Goal: Browse casually

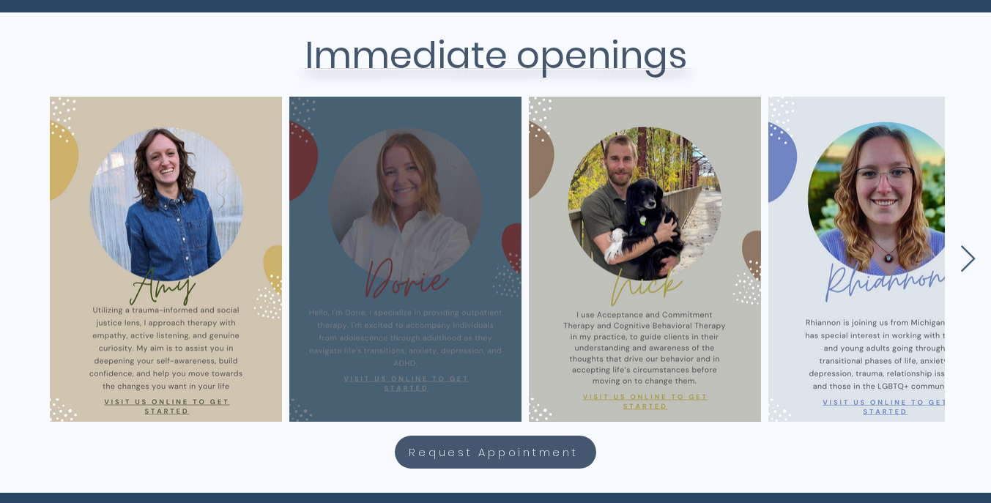
scroll to position [617, 1]
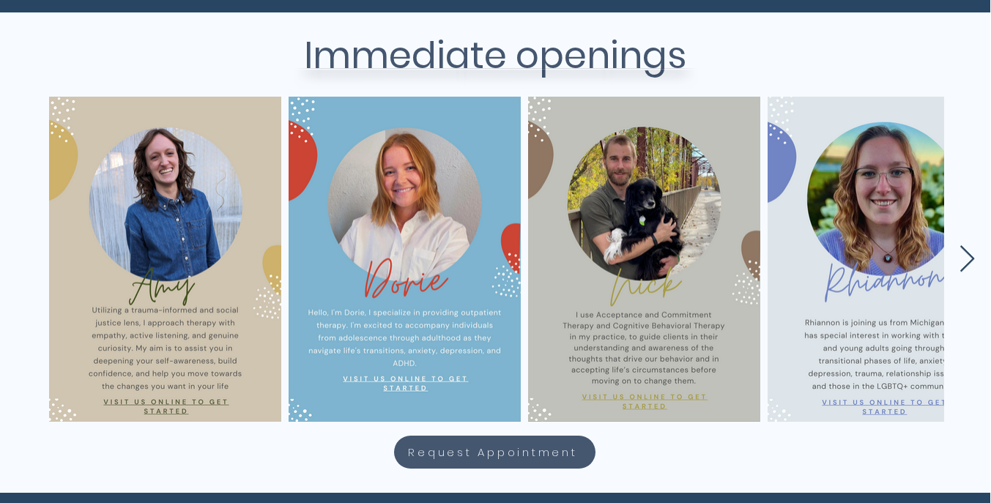
click at [966, 261] on icon "Next Item" at bounding box center [967, 259] width 17 height 29
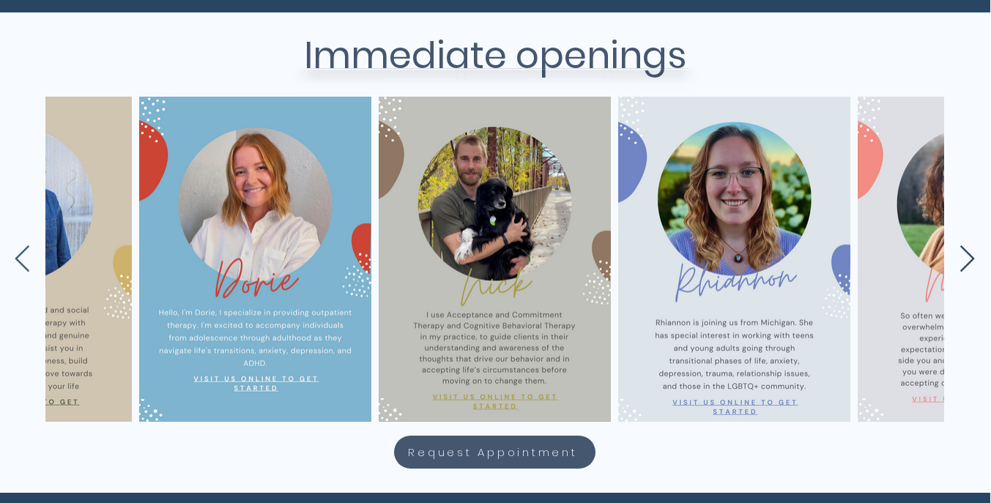
click at [966, 261] on icon "Next Item" at bounding box center [967, 259] width 17 height 29
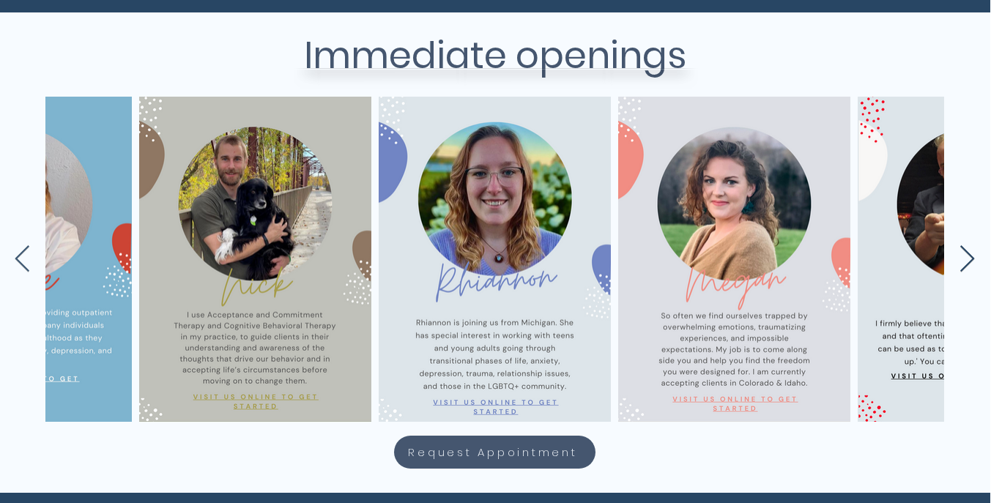
scroll to position [0, 389]
click at [968, 262] on icon "Next Item" at bounding box center [967, 259] width 17 height 29
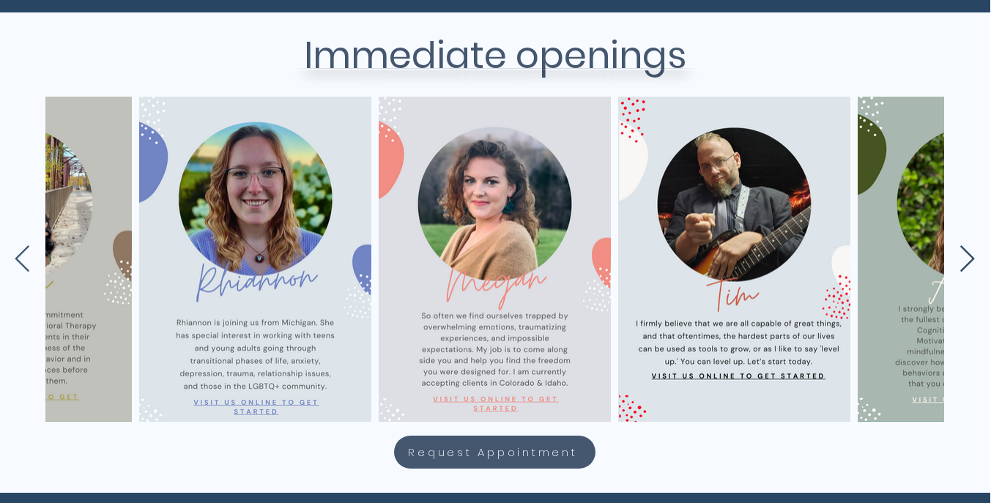
click at [968, 263] on icon "Next Item" at bounding box center [967, 258] width 15 height 26
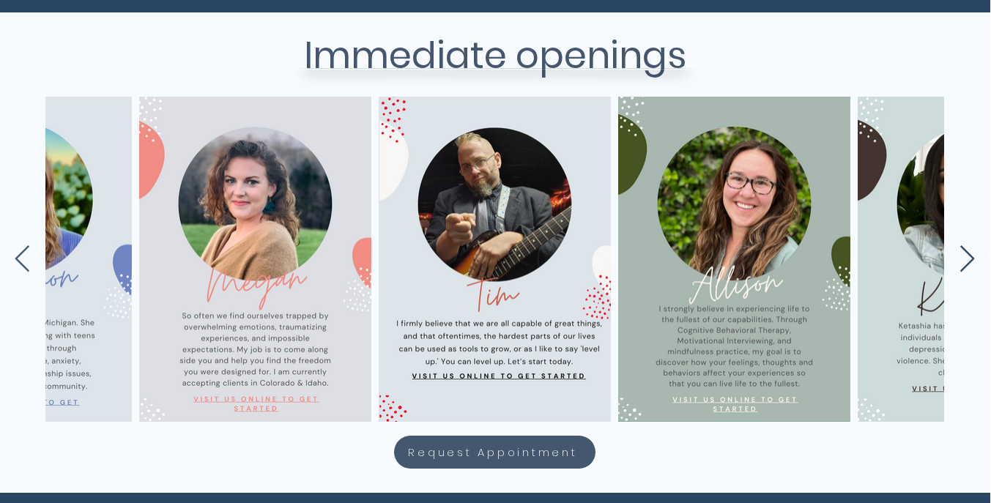
click at [970, 264] on icon "Next Item" at bounding box center [967, 259] width 17 height 29
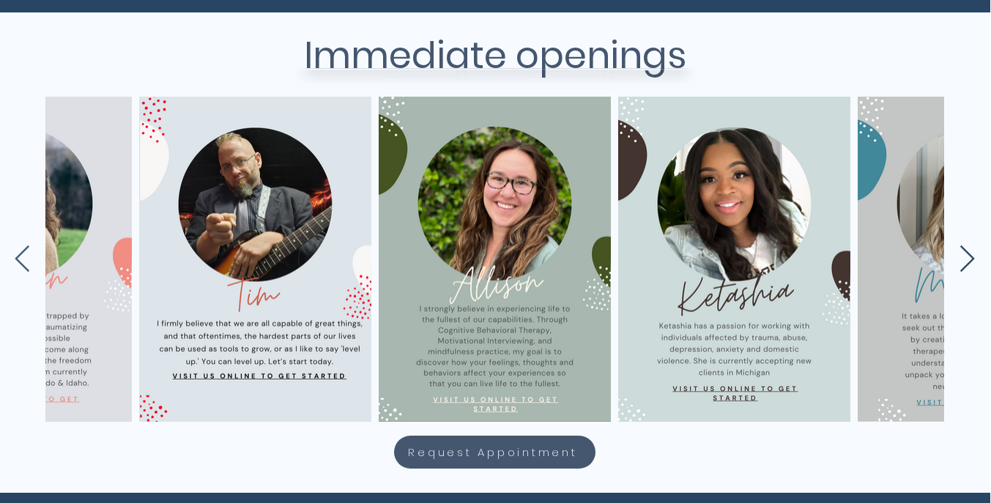
scroll to position [0, 1107]
click at [971, 265] on icon "Next Item" at bounding box center [967, 259] width 17 height 29
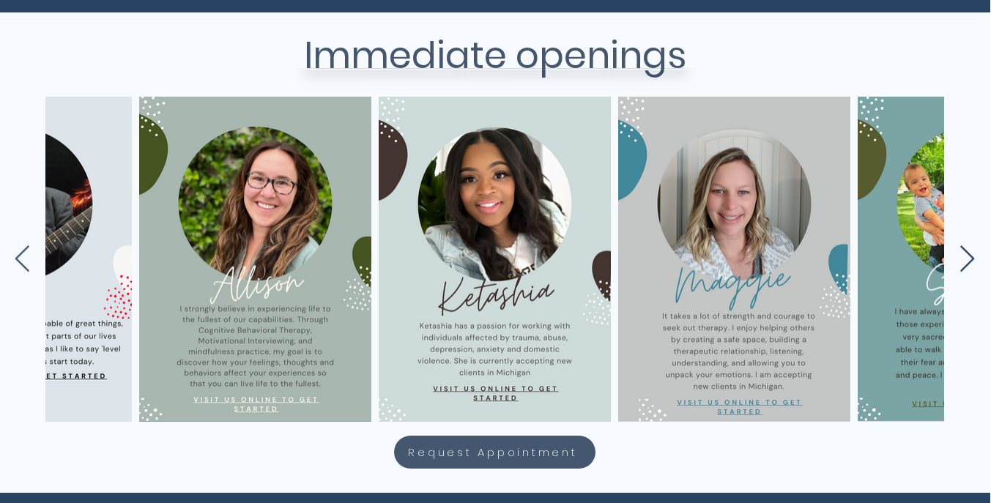
click at [973, 267] on icon "Next Item" at bounding box center [967, 259] width 17 height 29
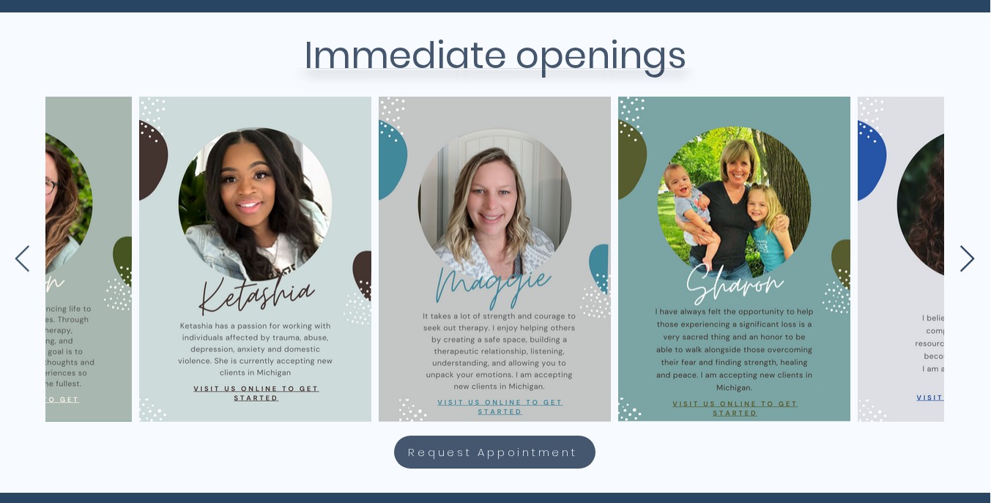
click at [973, 267] on icon "Next Item" at bounding box center [967, 259] width 17 height 29
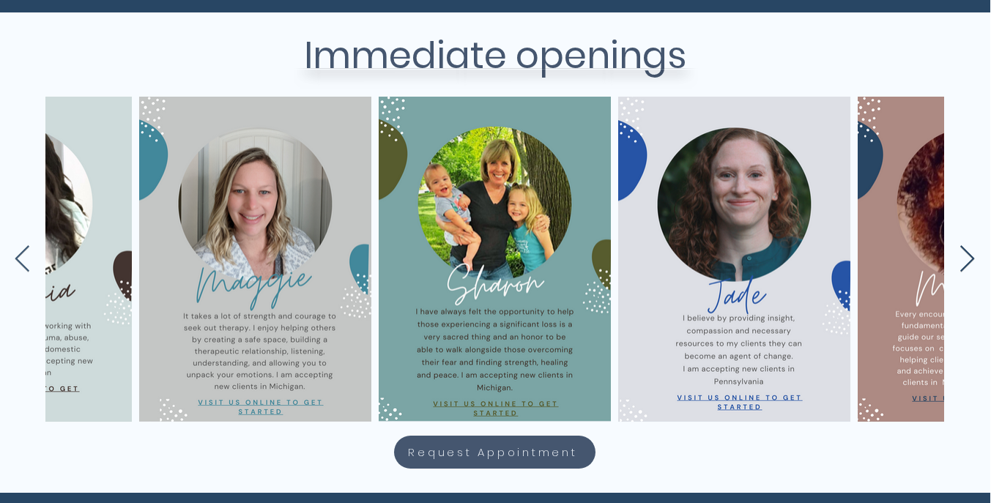
click at [973, 267] on icon "Next Item" at bounding box center [967, 259] width 17 height 29
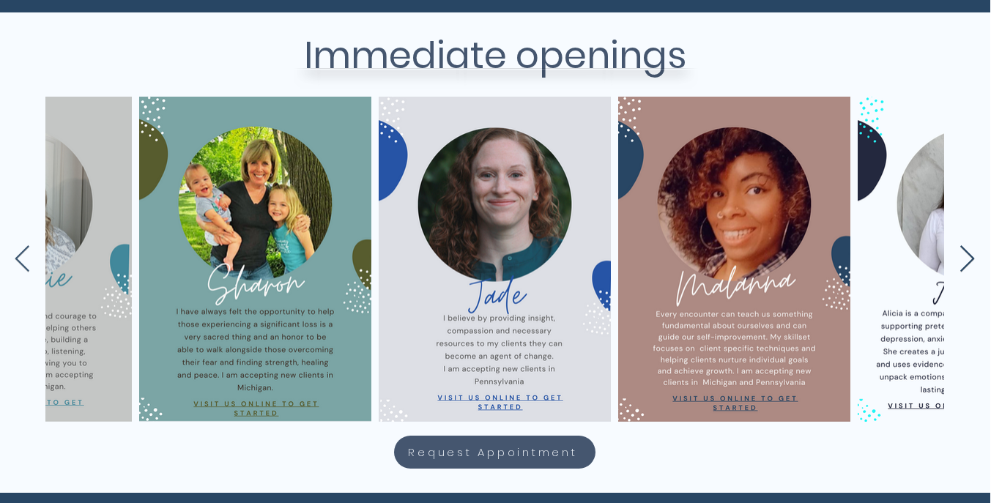
click at [973, 267] on icon "Next Item" at bounding box center [967, 259] width 17 height 29
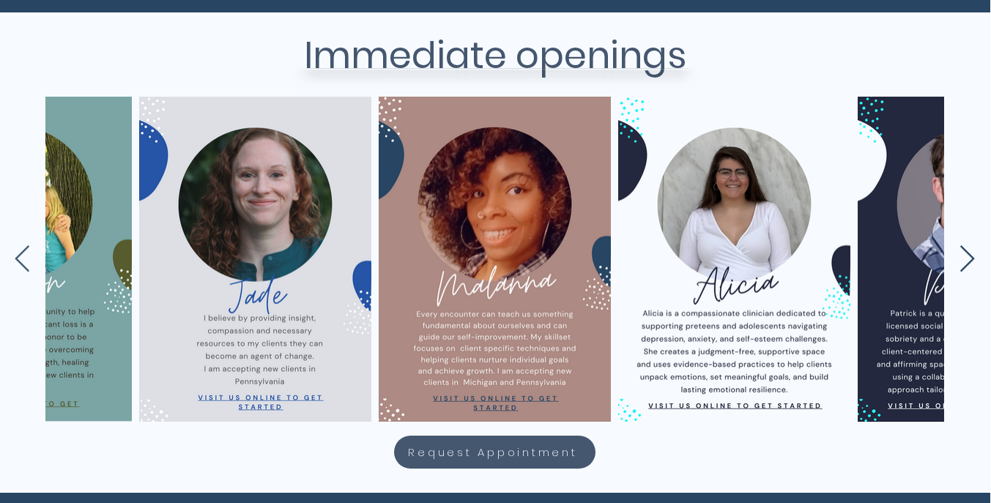
scroll to position [0, 2305]
click at [973, 267] on icon "Next Item" at bounding box center [967, 259] width 17 height 29
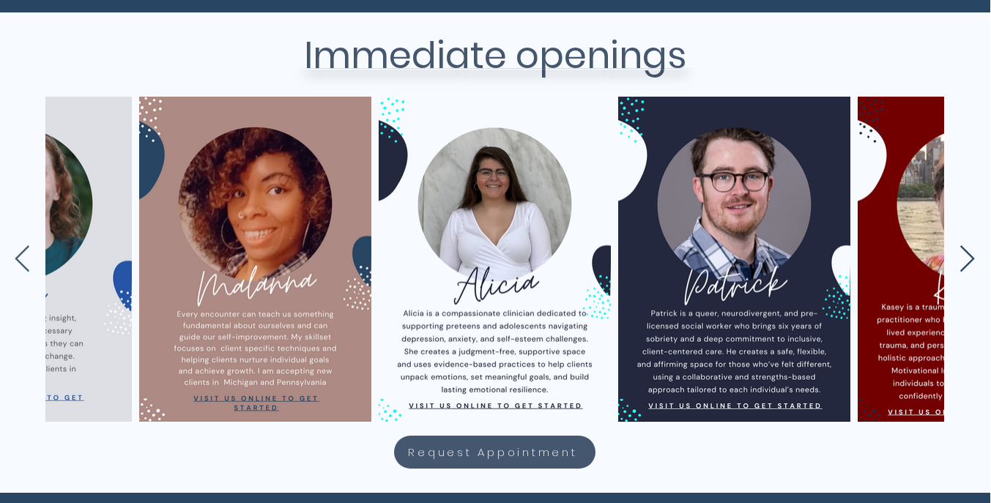
scroll to position [0, 2544]
click at [973, 264] on icon "Next Item" at bounding box center [967, 259] width 17 height 29
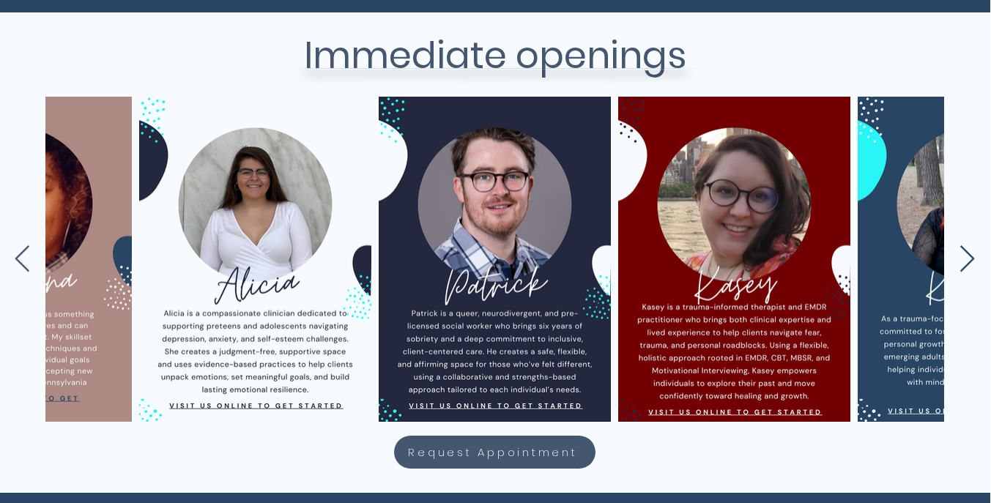
scroll to position [0, 2784]
click at [975, 264] on icon "Next Item" at bounding box center [967, 259] width 17 height 29
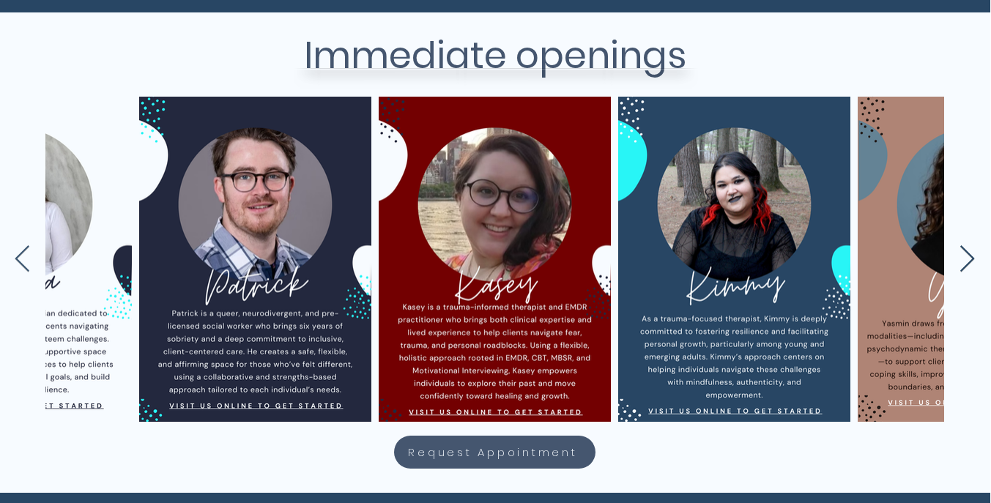
scroll to position [0, 3023]
click at [975, 267] on icon "Next Item" at bounding box center [967, 259] width 17 height 29
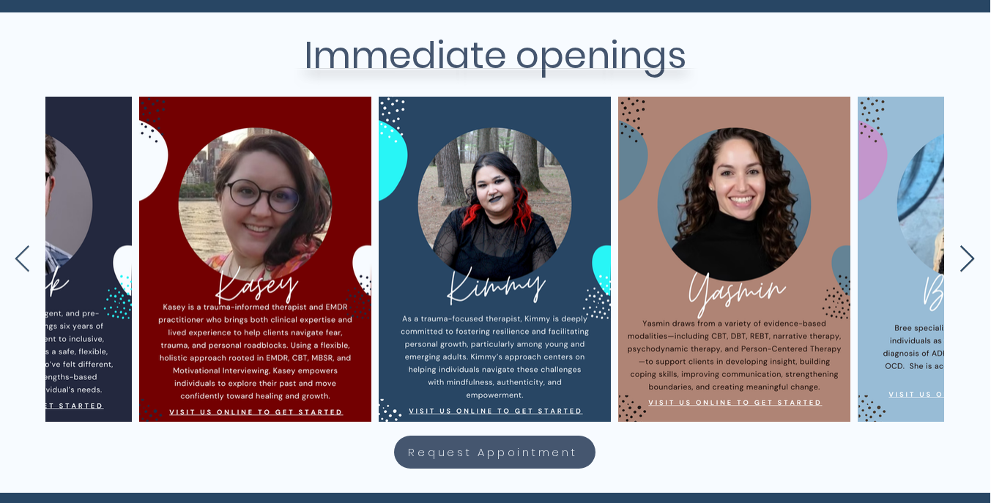
scroll to position [0, 3263]
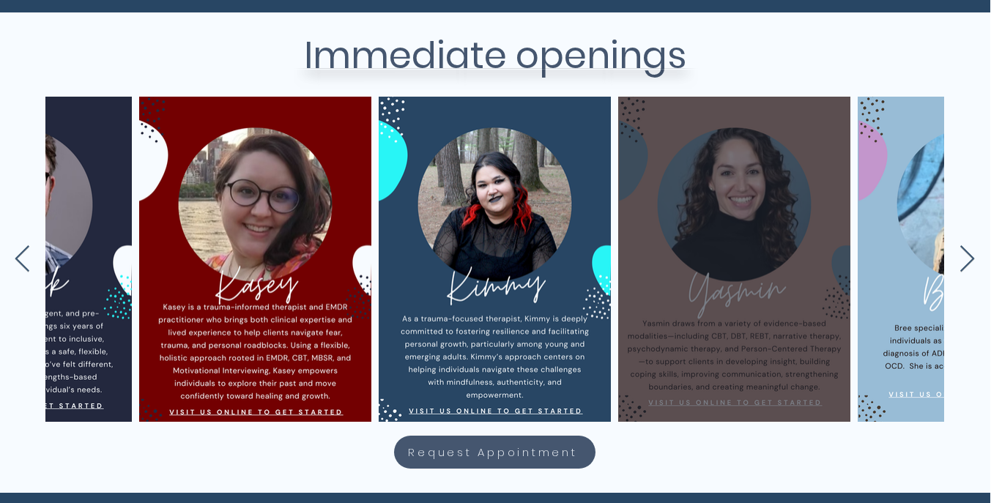
click at [787, 256] on div "main content" at bounding box center [734, 259] width 188 height 281
